Goal: Find specific page/section: Find specific page/section

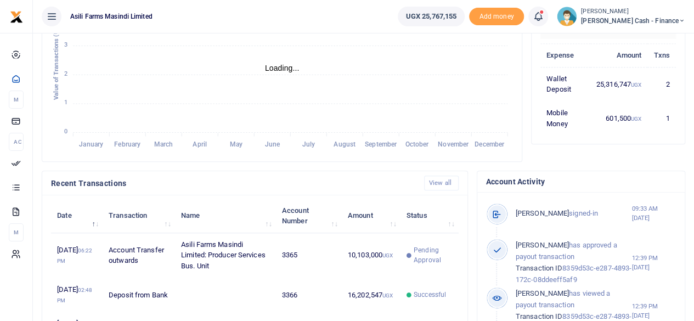
scroll to position [274, 0]
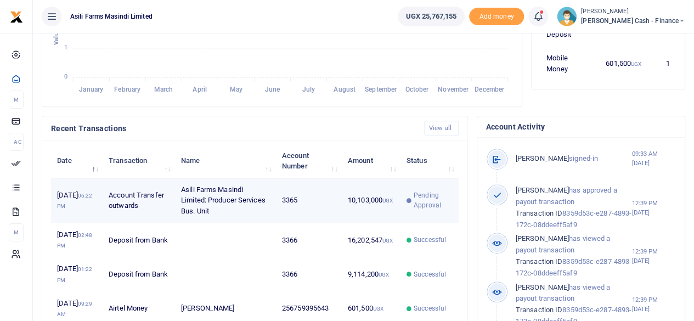
click at [303, 215] on td "3365" at bounding box center [309, 200] width 66 height 45
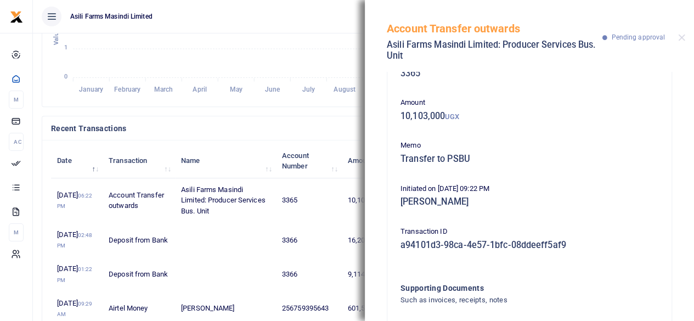
scroll to position [0, 0]
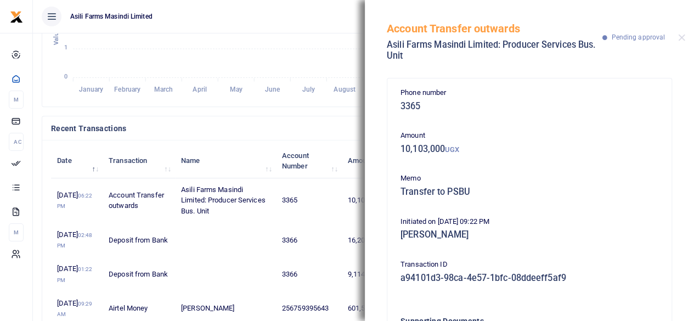
click at [681, 42] on div "Account Transfer outwards Asili Farms Masindi Limited: Producer Services Bus. U…" at bounding box center [529, 36] width 329 height 72
click at [682, 40] on button "Close" at bounding box center [681, 37] width 7 height 7
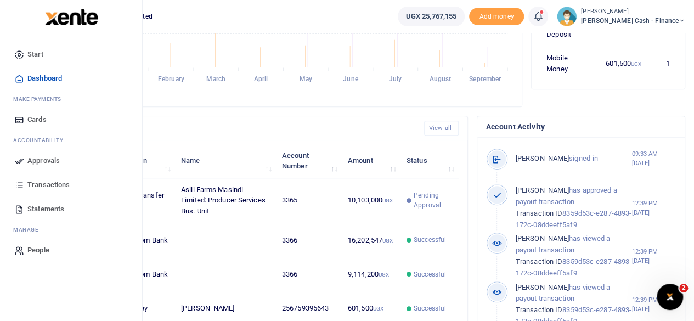
click at [52, 156] on span "Approvals" at bounding box center [43, 160] width 32 height 11
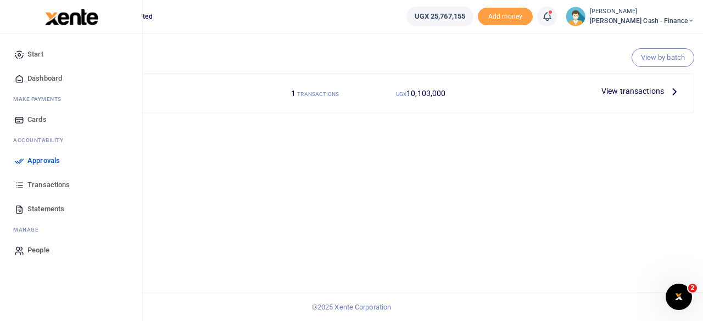
click at [45, 76] on span "Dashboard" at bounding box center [44, 78] width 35 height 11
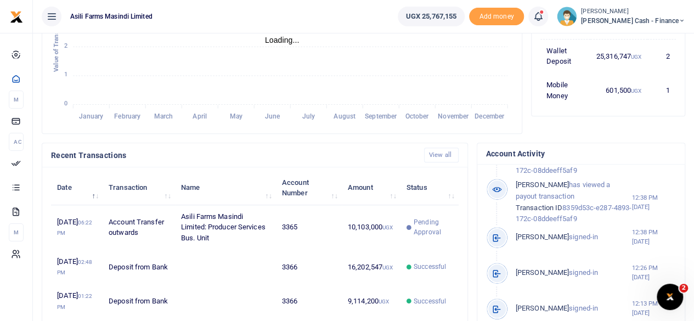
scroll to position [274, 0]
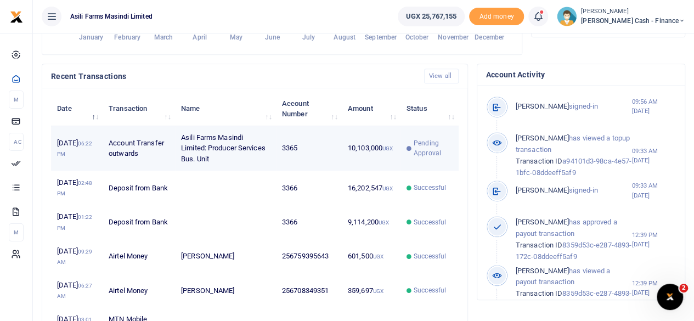
scroll to position [329, 0]
